Goal: Task Accomplishment & Management: Manage account settings

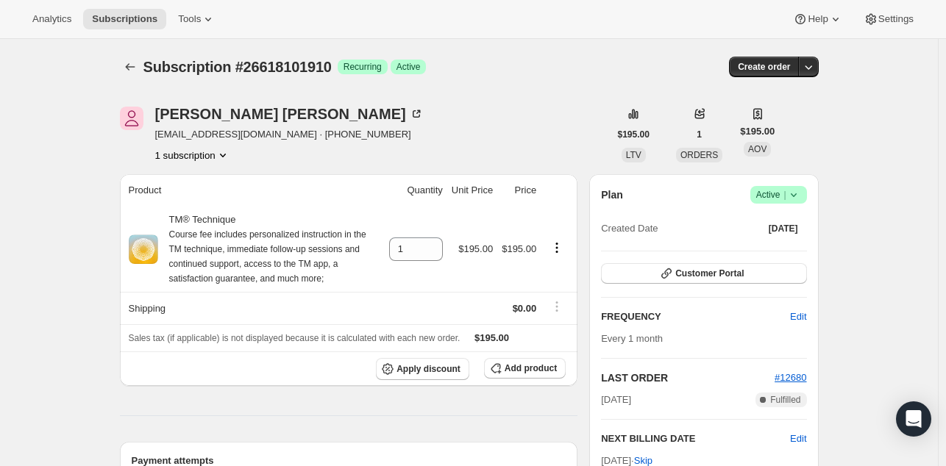
click at [796, 195] on icon at bounding box center [793, 195] width 6 height 4
click at [790, 250] on span "Cancel subscription" at bounding box center [782, 248] width 83 height 11
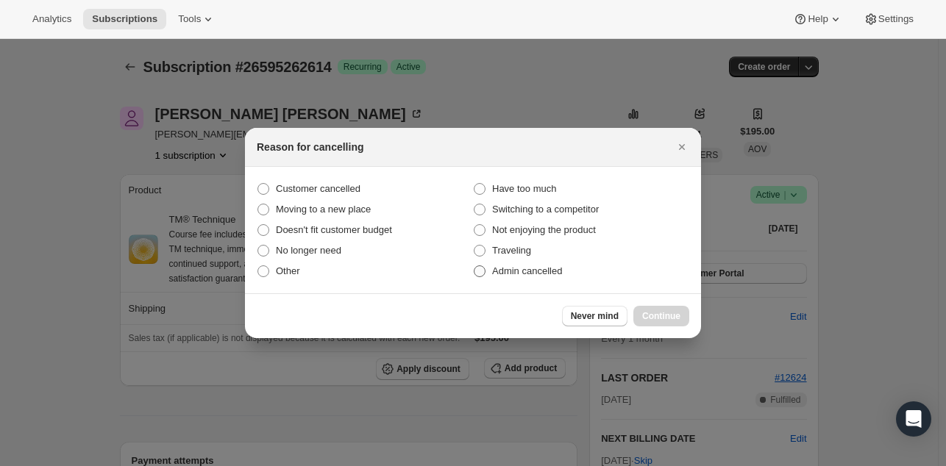
click at [491, 272] on label "Admin cancelled" at bounding box center [581, 271] width 216 height 21
click at [474, 266] on input "Admin cancelled" at bounding box center [474, 266] width 1 height 1
radio input "true"
click at [659, 312] on span "Continue" at bounding box center [661, 316] width 38 height 12
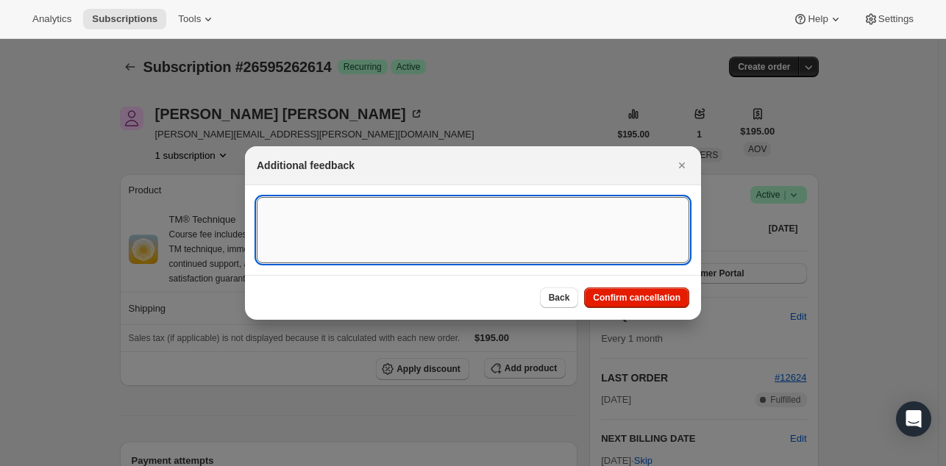
click at [477, 235] on textarea ":rbj:" at bounding box center [473, 230] width 432 height 66
paste textarea "She used her companies credit card instead of her personal one and will rebook …"
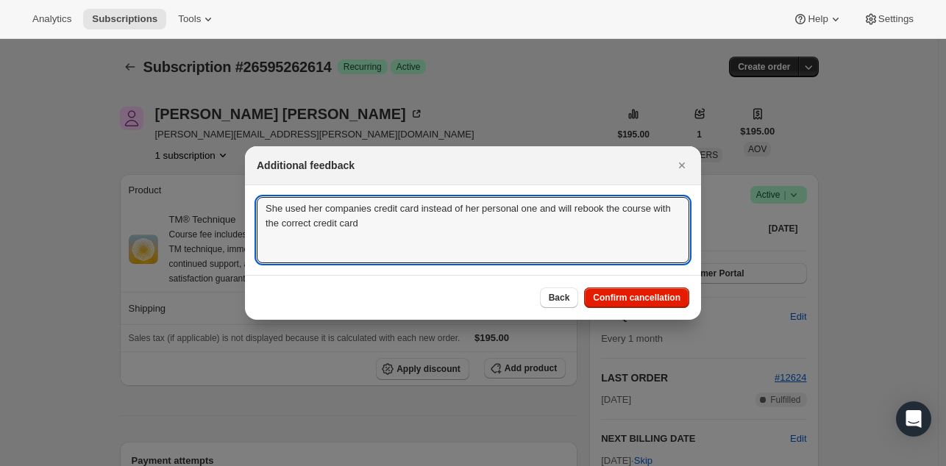
type textarea "She used her companies credit card instead of her personal one and will rebook …"
click at [644, 295] on span "Confirm cancellation" at bounding box center [637, 298] width 88 height 12
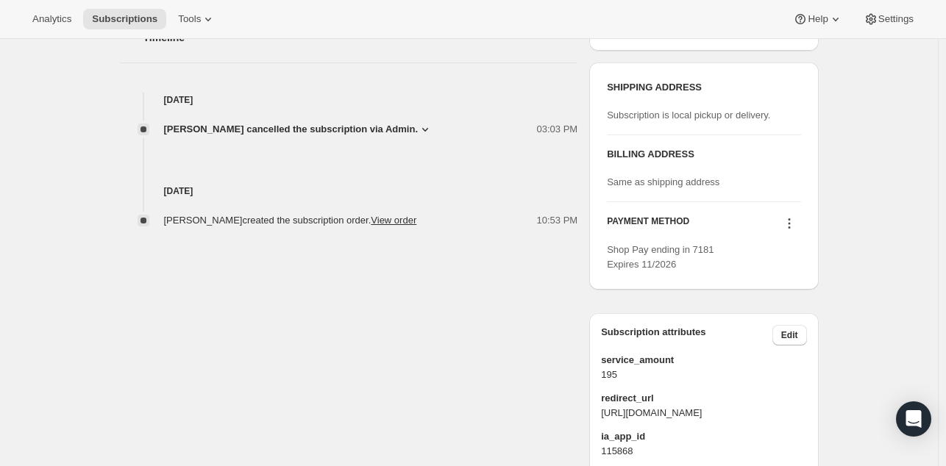
scroll to position [618, 0]
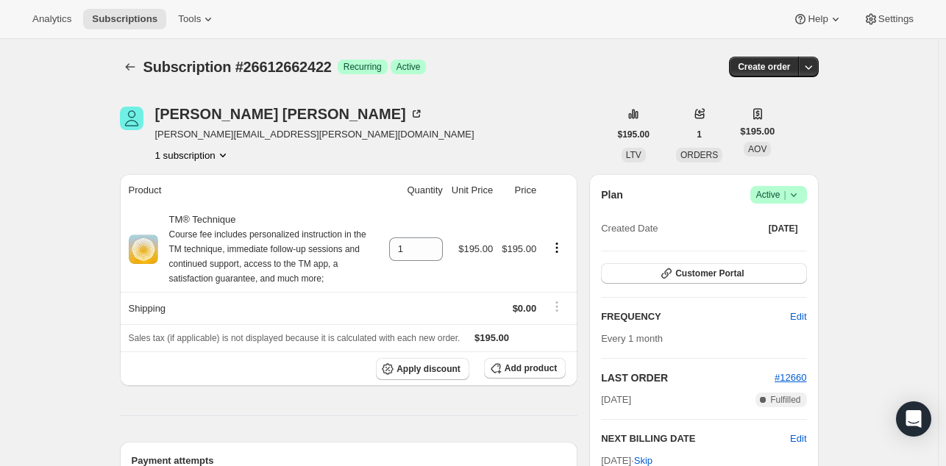
click at [405, 115] on div "Mike Bodkin bodkin.mike@gmail.com 1 subscription" at bounding box center [364, 135] width 489 height 56
